Goal: Navigation & Orientation: Find specific page/section

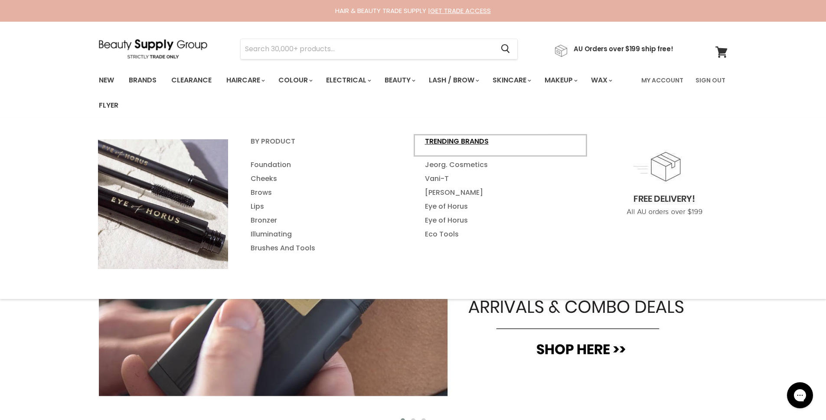
click at [466, 143] on link "Trending Brands" at bounding box center [500, 145] width 173 height 22
click at [307, 148] on link "By Product" at bounding box center [326, 145] width 173 height 22
click at [291, 142] on link "By Product" at bounding box center [326, 145] width 173 height 22
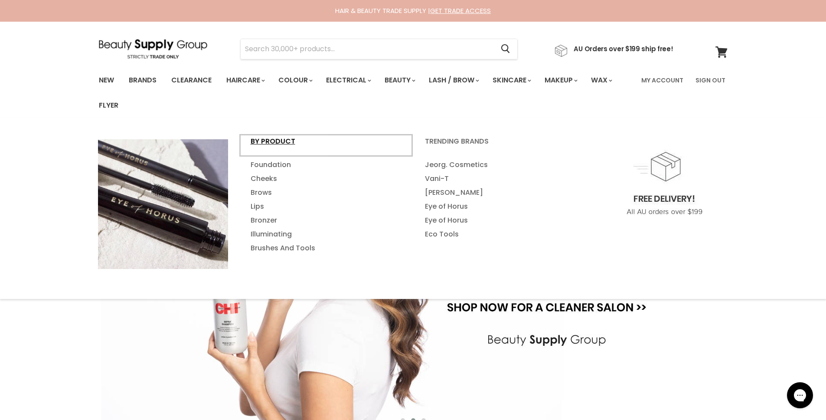
click at [278, 142] on link "By Product" at bounding box center [326, 145] width 173 height 22
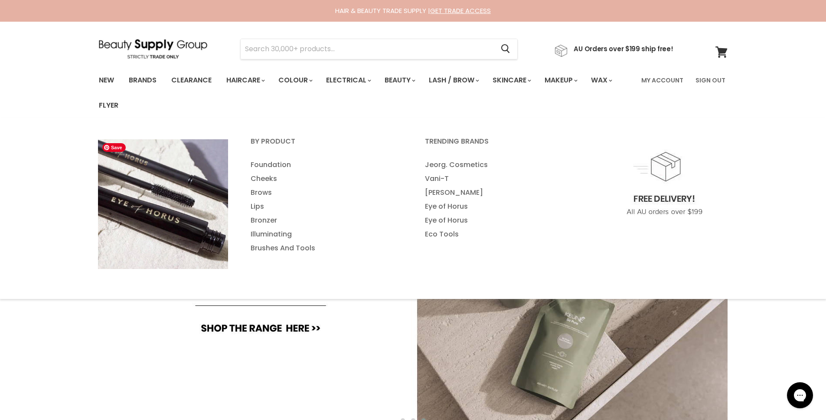
click at [162, 201] on img "Main menu" at bounding box center [163, 204] width 130 height 130
click at [572, 82] on link "Makeup" at bounding box center [560, 80] width 45 height 18
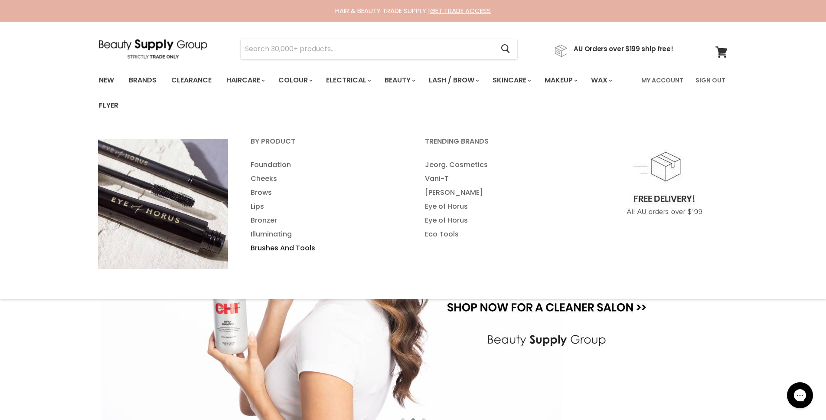
click at [277, 247] on link "Brushes And Tools" at bounding box center [326, 248] width 173 height 14
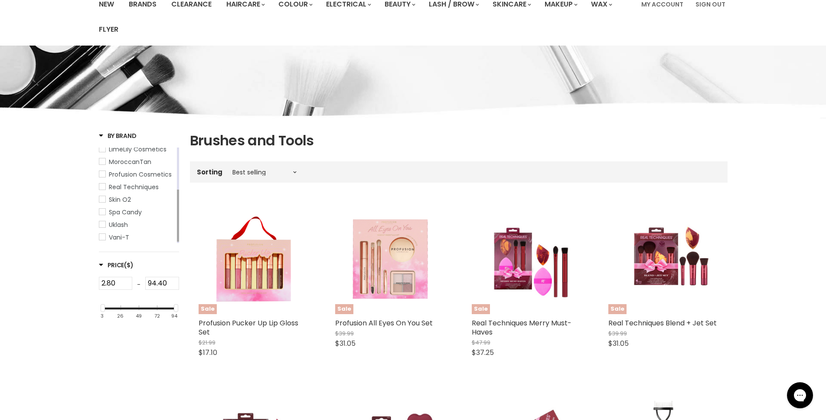
scroll to position [76, 0]
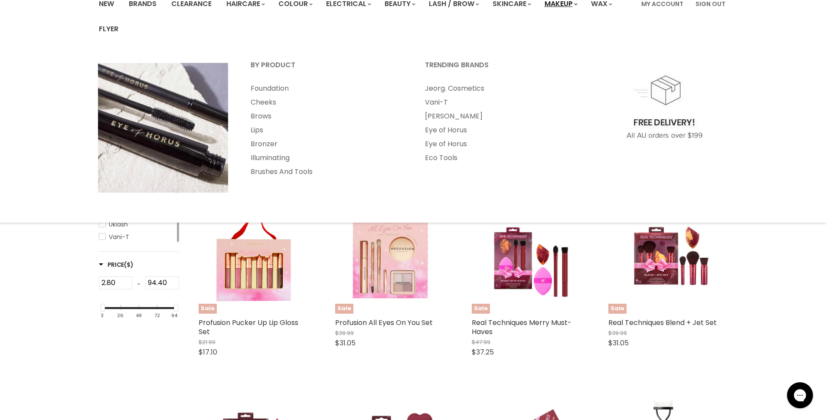
click at [558, 5] on link "Makeup" at bounding box center [560, 4] width 45 height 18
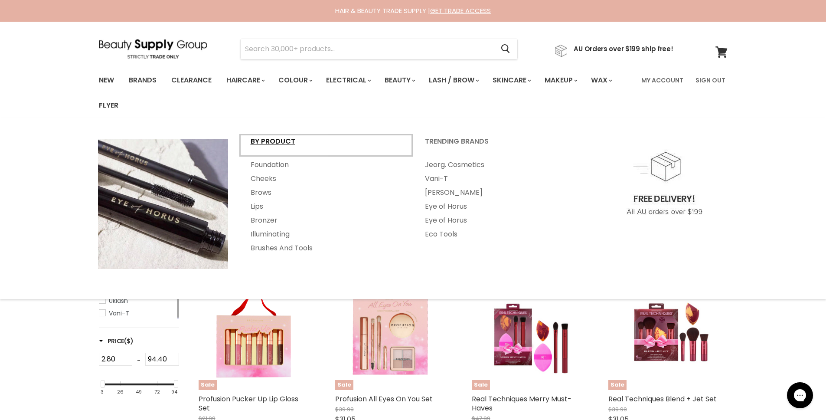
click at [252, 137] on link "By Product" at bounding box center [326, 145] width 173 height 22
click at [259, 142] on link "By Product" at bounding box center [326, 145] width 173 height 22
click at [265, 191] on link "Brows" at bounding box center [326, 193] width 173 height 14
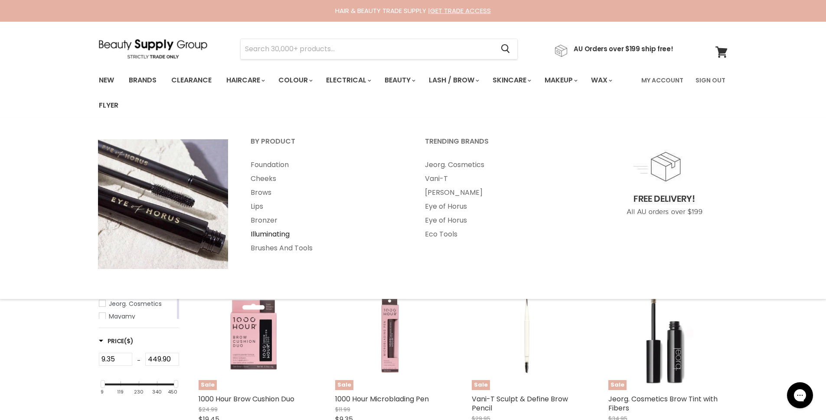
click at [299, 236] on link "Illuminating" at bounding box center [326, 234] width 173 height 14
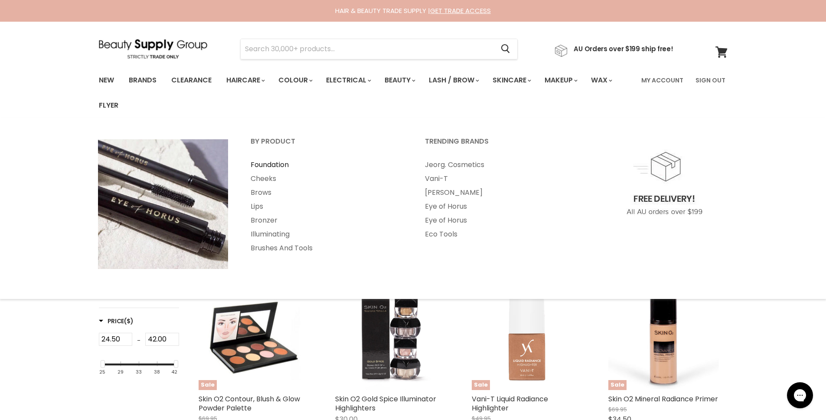
click at [278, 159] on link "Foundation" at bounding box center [326, 165] width 173 height 14
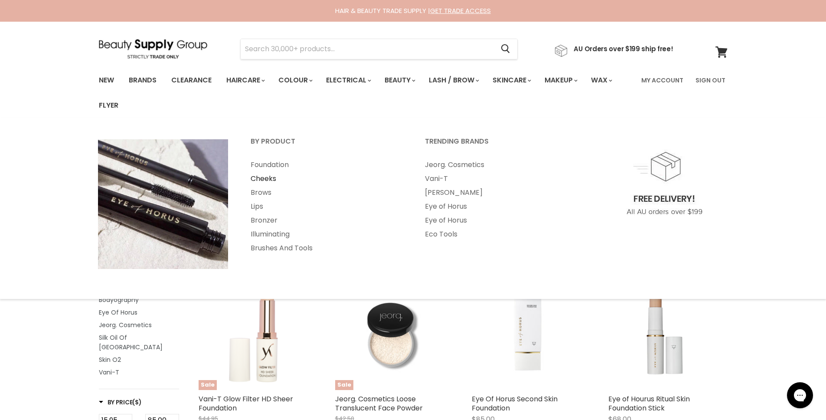
click at [268, 180] on link "Cheeks" at bounding box center [326, 179] width 173 height 14
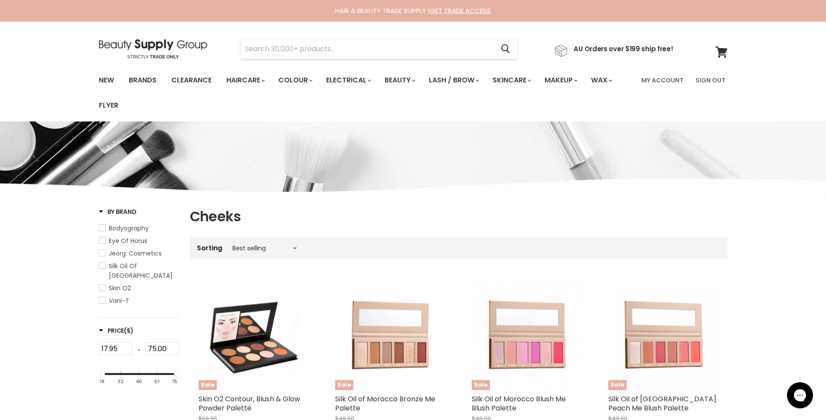
click at [183, 50] on img at bounding box center [153, 49] width 108 height 20
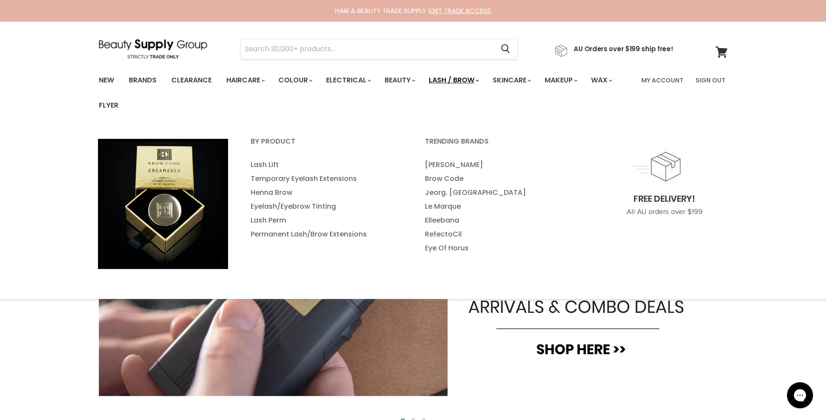
click at [481, 84] on link "Lash / Brow" at bounding box center [453, 80] width 62 height 18
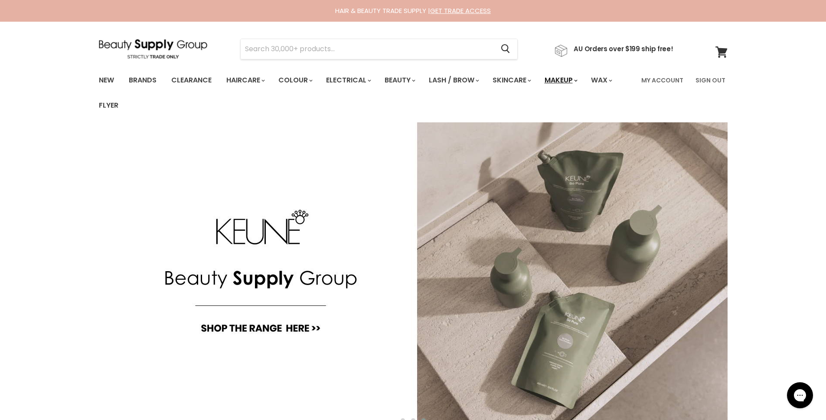
click at [583, 84] on link "Makeup" at bounding box center [560, 80] width 45 height 18
click at [580, 81] on link "Makeup" at bounding box center [560, 80] width 45 height 18
